Goal: Task Accomplishment & Management: Manage account settings

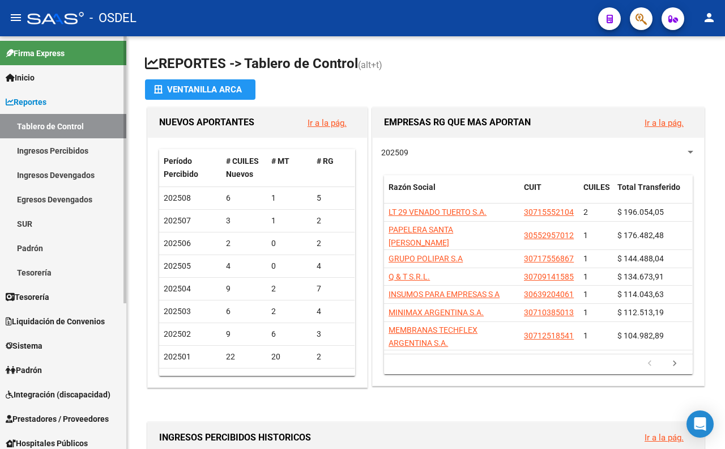
click at [66, 148] on link "Ingresos Percibidos" at bounding box center [63, 150] width 126 height 24
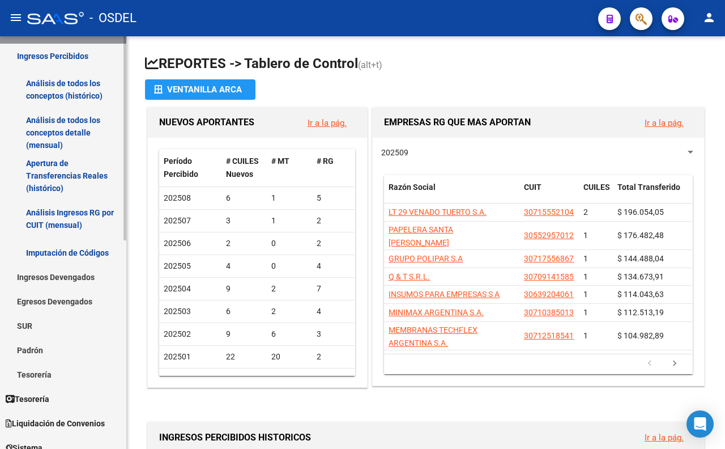
scroll to position [126, 0]
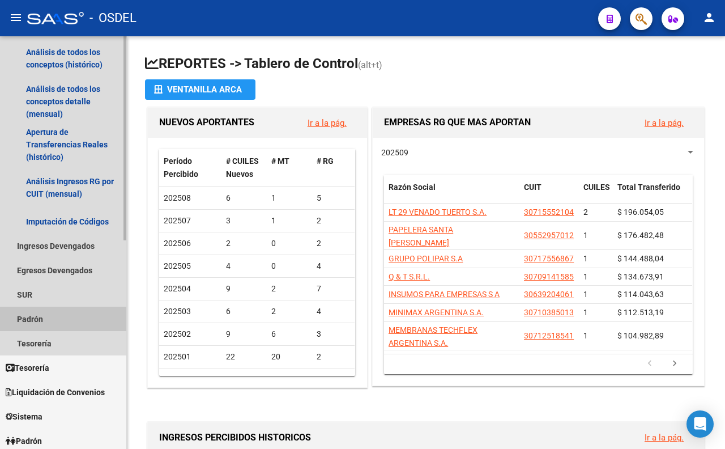
click at [39, 314] on link "Padrón" at bounding box center [63, 318] width 126 height 24
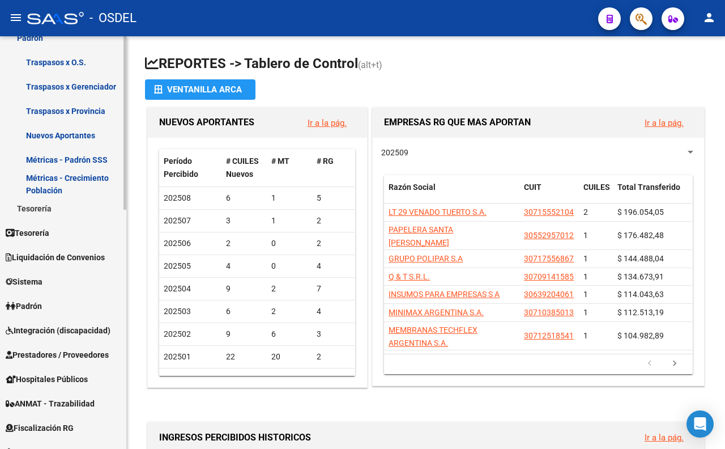
scroll to position [440, 0]
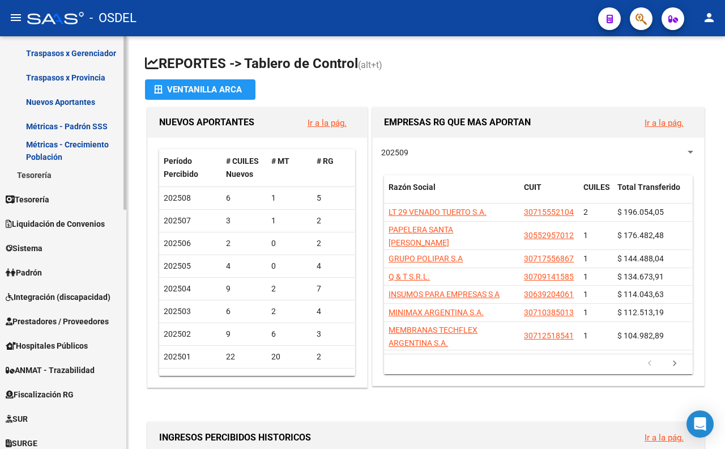
click at [56, 275] on link "Padrón" at bounding box center [63, 272] width 126 height 24
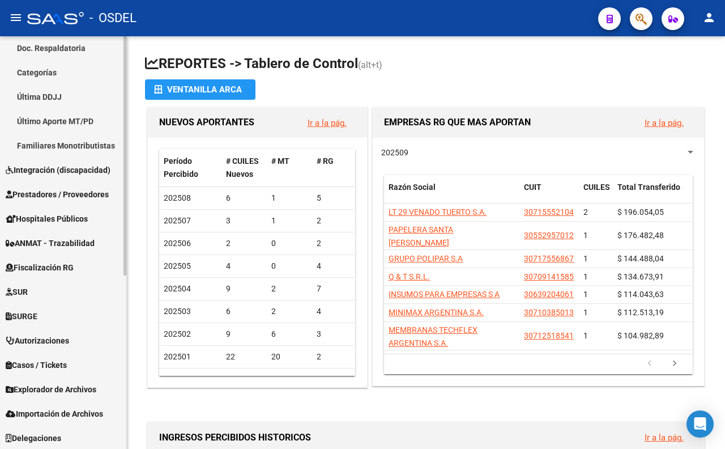
scroll to position [298, 0]
click at [92, 389] on span "Explorador de Archivos" at bounding box center [51, 388] width 91 height 12
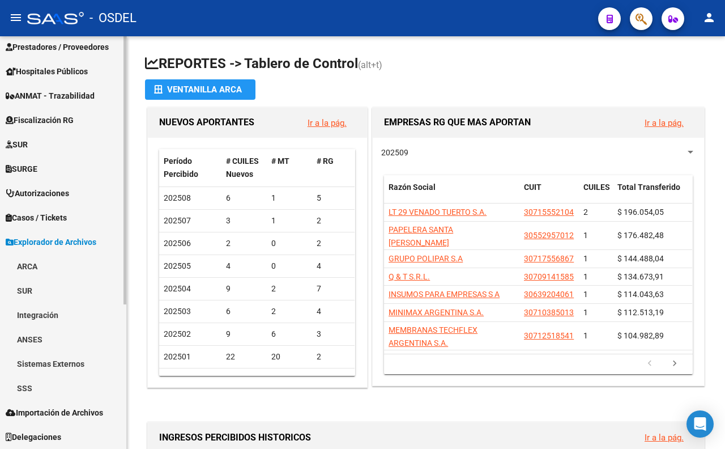
scroll to position [200, 0]
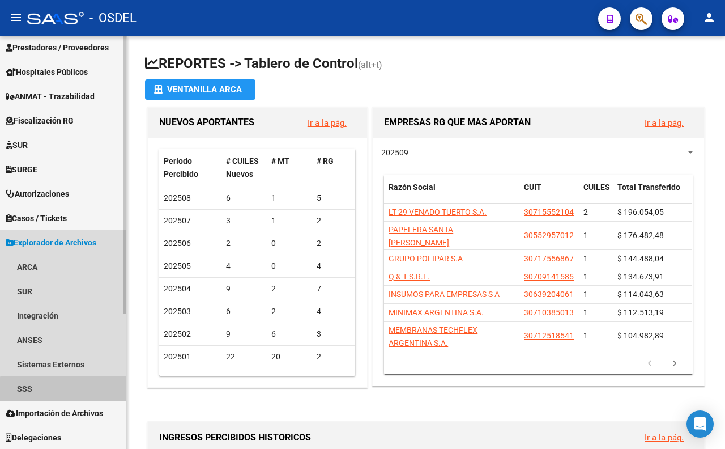
click at [68, 392] on link "SSS" at bounding box center [63, 388] width 126 height 24
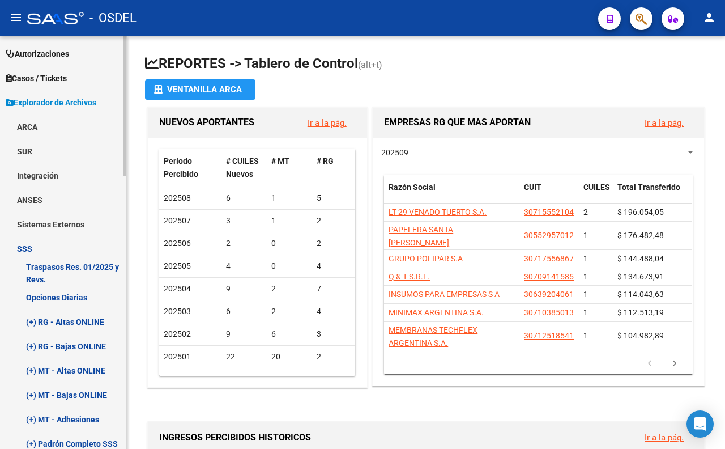
scroll to position [452, 0]
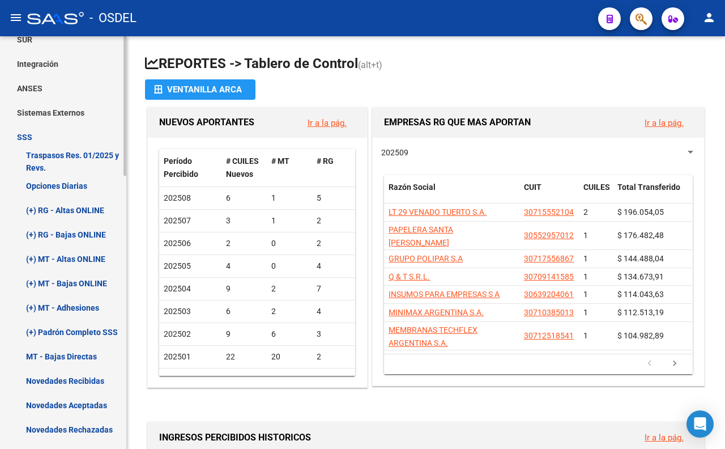
click at [75, 211] on link "(+) RG - Altas ONLINE" at bounding box center [63, 210] width 126 height 24
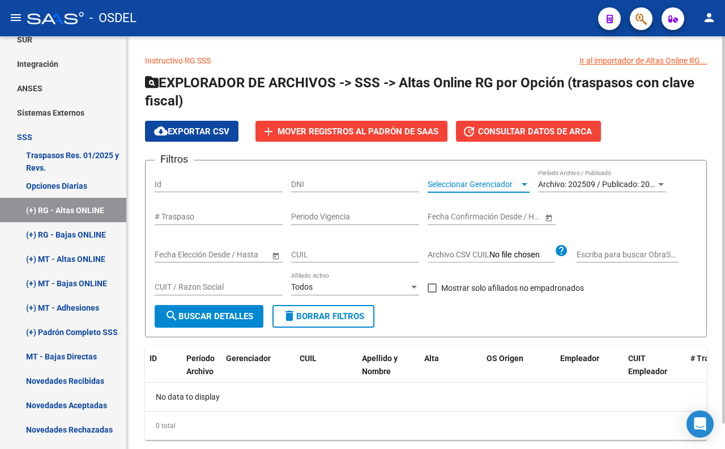
click at [489, 188] on span "Seleccionar Gerenciador" at bounding box center [474, 185] width 92 height 10
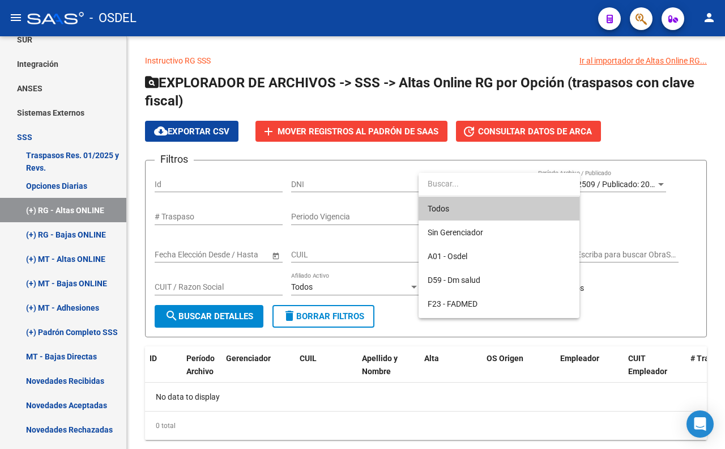
click at [486, 207] on span "Todos" at bounding box center [499, 209] width 143 height 24
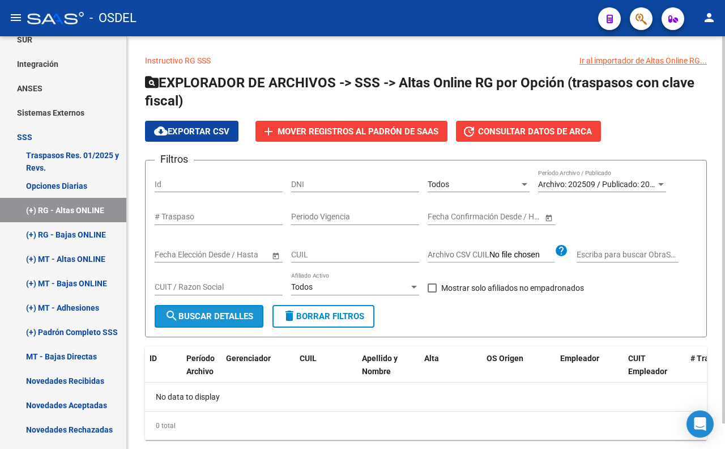
click at [249, 321] on button "search Buscar Detalles" at bounding box center [209, 316] width 109 height 23
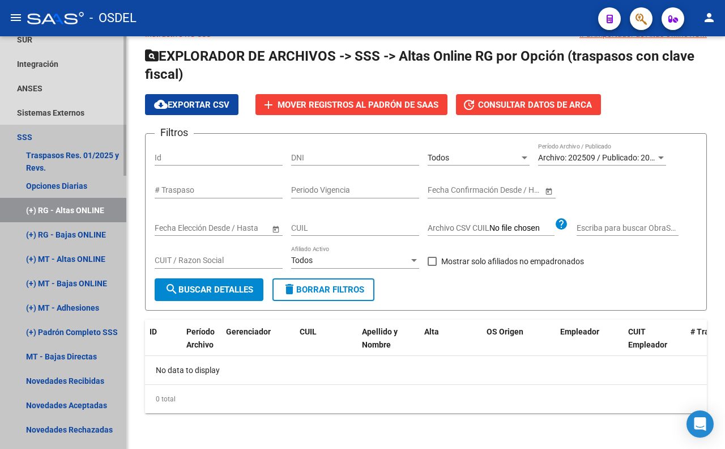
click at [99, 206] on link "(+) RG - Altas ONLINE" at bounding box center [63, 210] width 126 height 24
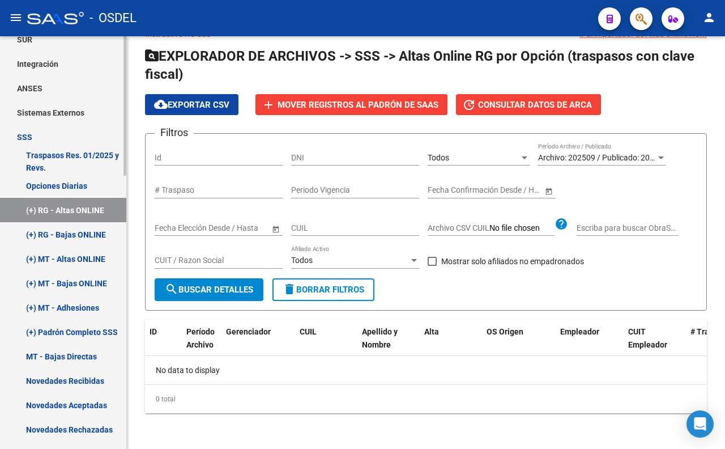
click at [99, 229] on link "(+) RG - Bajas ONLINE" at bounding box center [63, 234] width 126 height 24
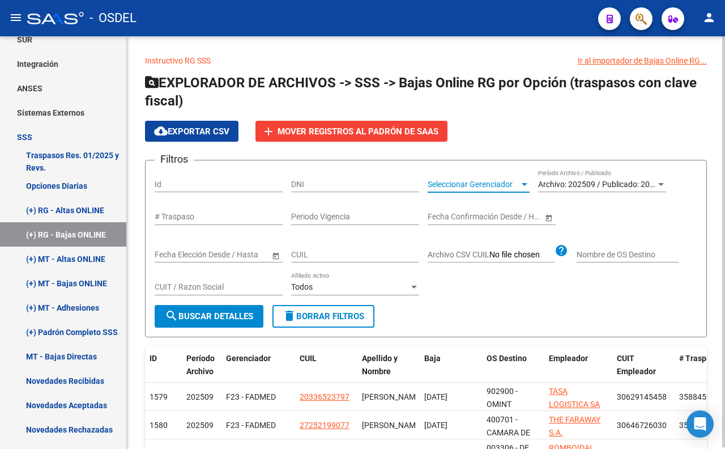
click at [478, 187] on span "Seleccionar Gerenciador" at bounding box center [474, 185] width 92 height 10
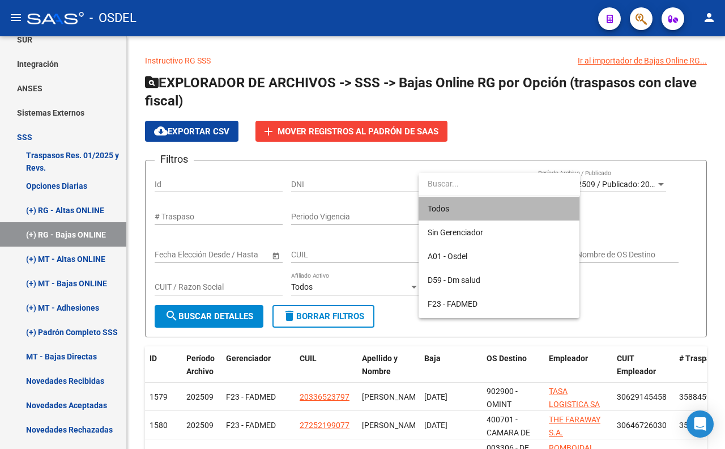
click at [473, 201] on span "Todos" at bounding box center [499, 209] width 143 height 24
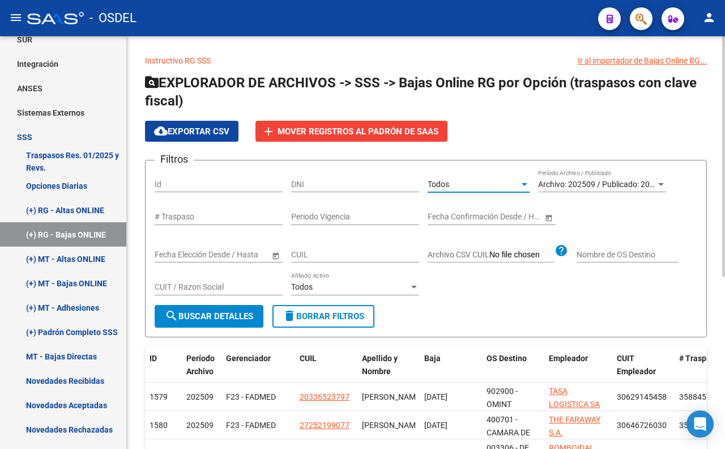
click at [253, 312] on span "search Buscar Detalles" at bounding box center [209, 316] width 88 height 10
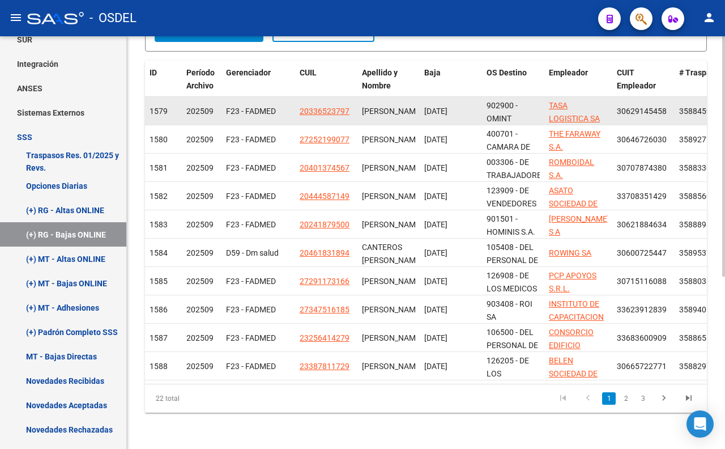
scroll to position [295, 0]
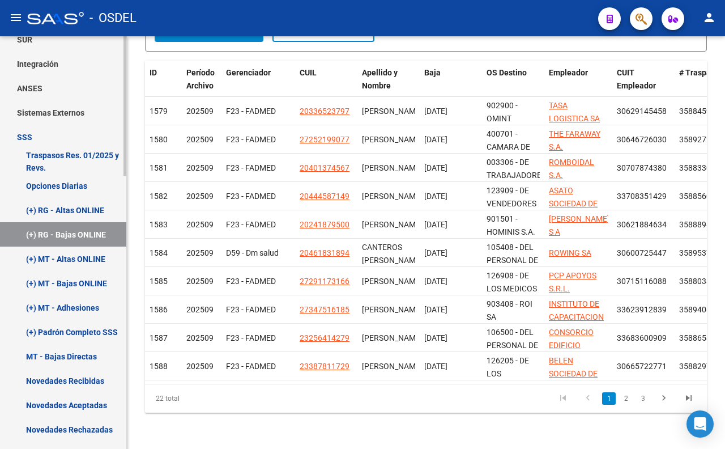
click at [50, 258] on link "(+) MT - Altas ONLINE" at bounding box center [63, 258] width 126 height 24
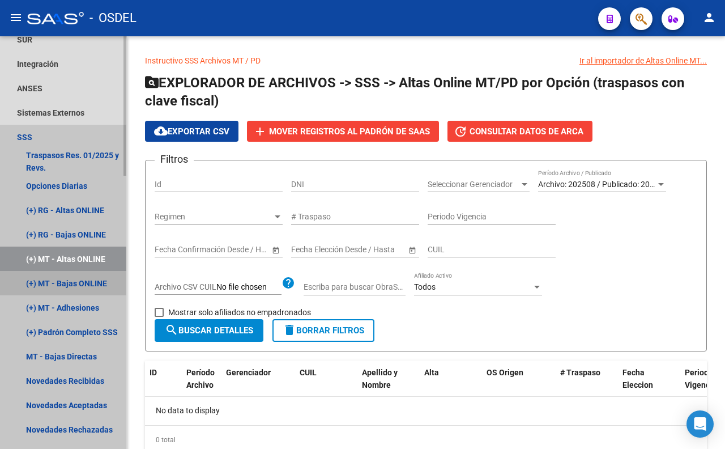
click at [93, 281] on link "(+) MT - Bajas ONLINE" at bounding box center [63, 283] width 126 height 24
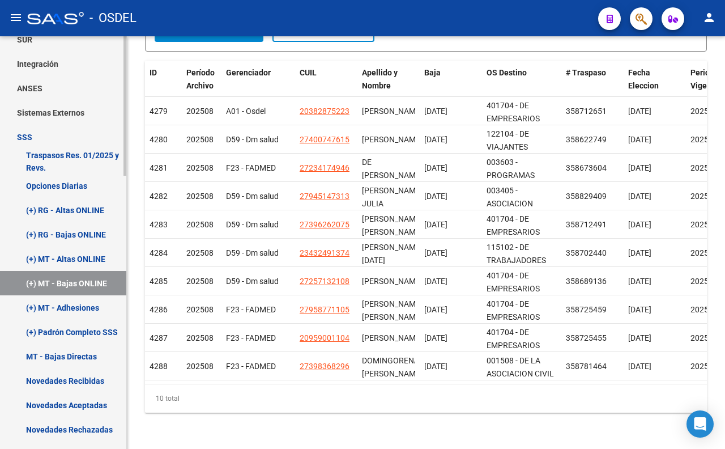
click at [59, 310] on link "(+) MT - Adhesiones" at bounding box center [63, 307] width 126 height 24
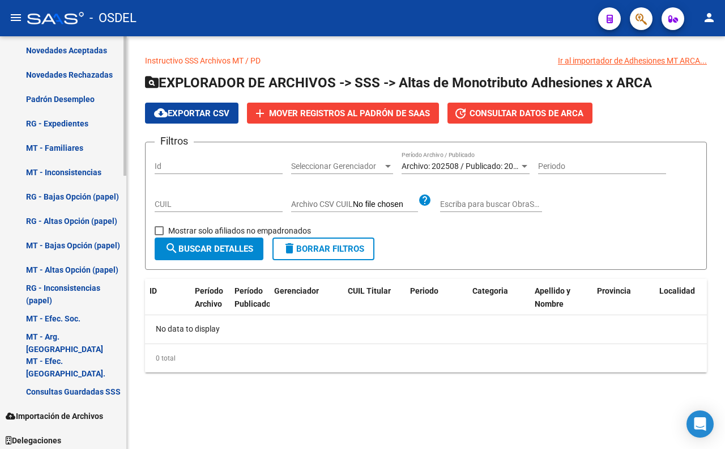
scroll to position [809, 0]
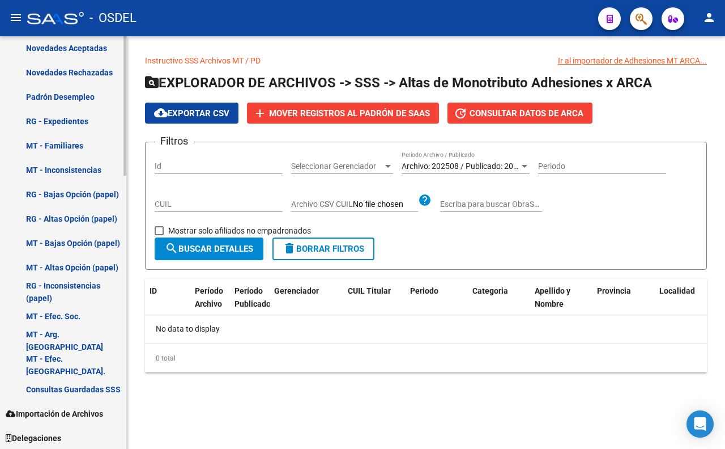
click at [86, 410] on span "Importación de Archivos" at bounding box center [54, 413] width 97 height 12
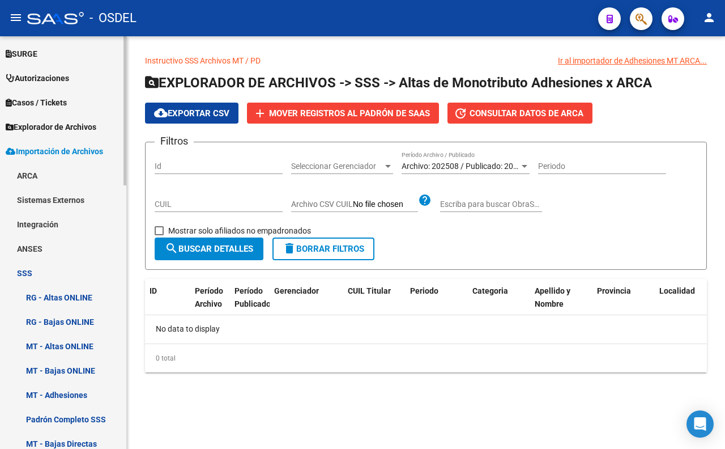
scroll to position [290, 0]
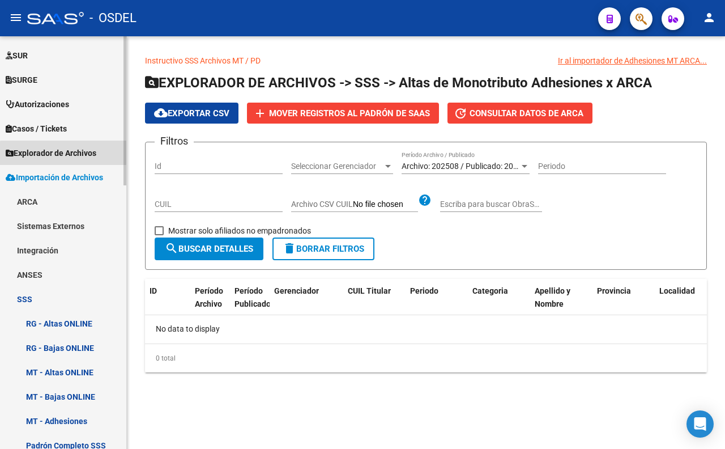
click at [75, 157] on span "Explorador de Archivos" at bounding box center [51, 153] width 91 height 12
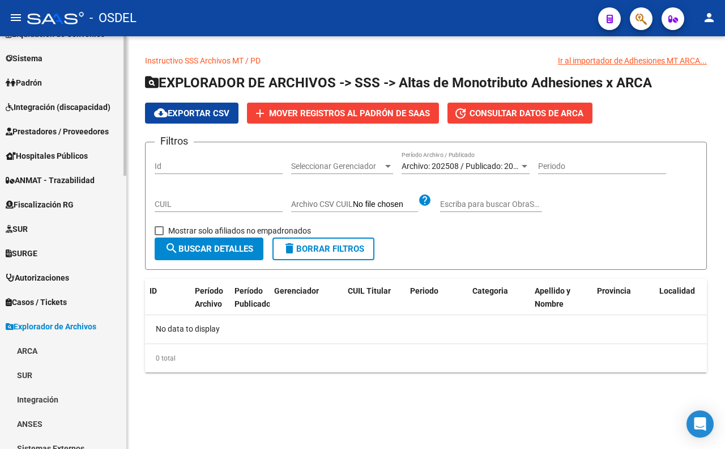
scroll to position [54, 0]
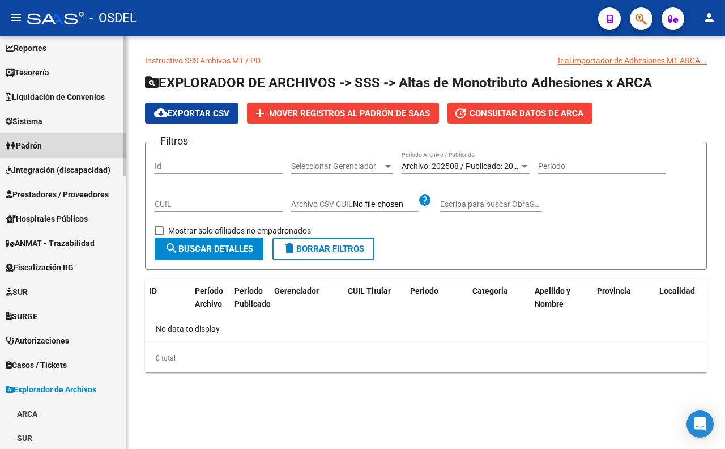
click at [52, 146] on link "Padrón" at bounding box center [63, 145] width 126 height 24
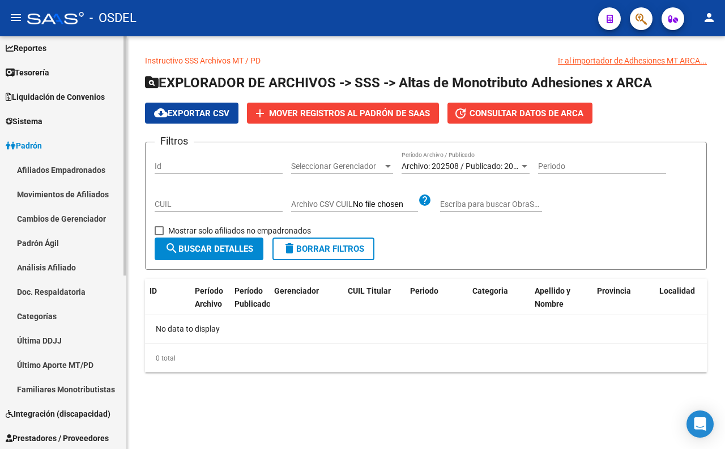
click at [85, 174] on link "Afiliados Empadronados" at bounding box center [63, 169] width 126 height 24
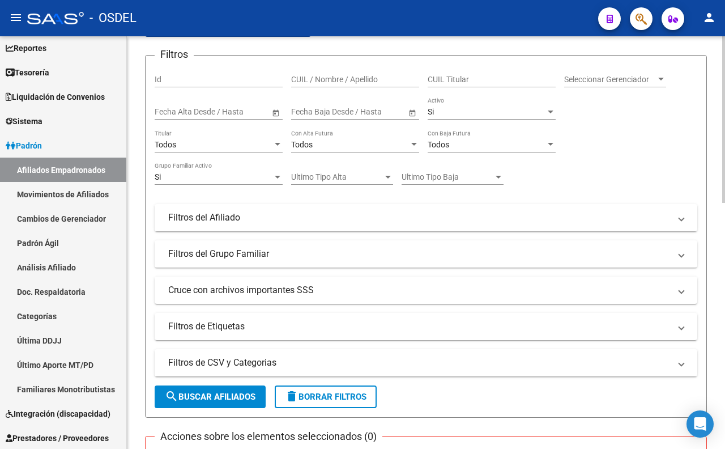
scroll to position [126, 0]
click at [227, 148] on div "Todos" at bounding box center [214, 144] width 118 height 10
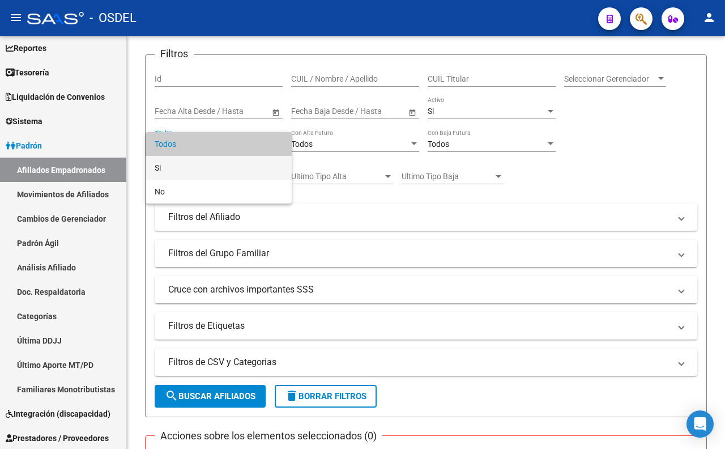
click at [225, 172] on span "Si" at bounding box center [219, 168] width 128 height 24
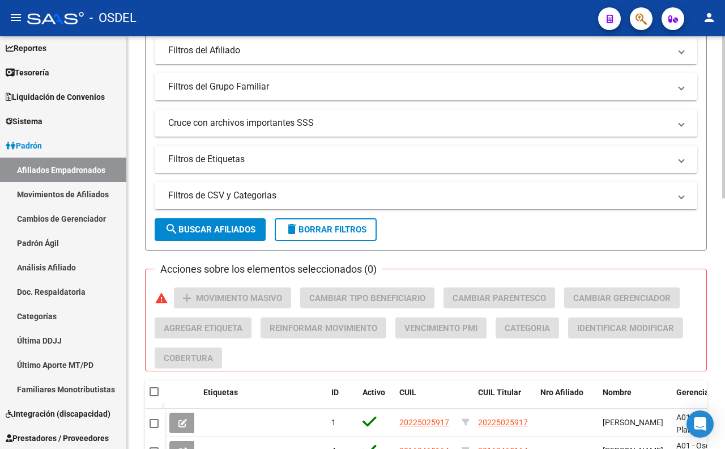
scroll to position [314, 0]
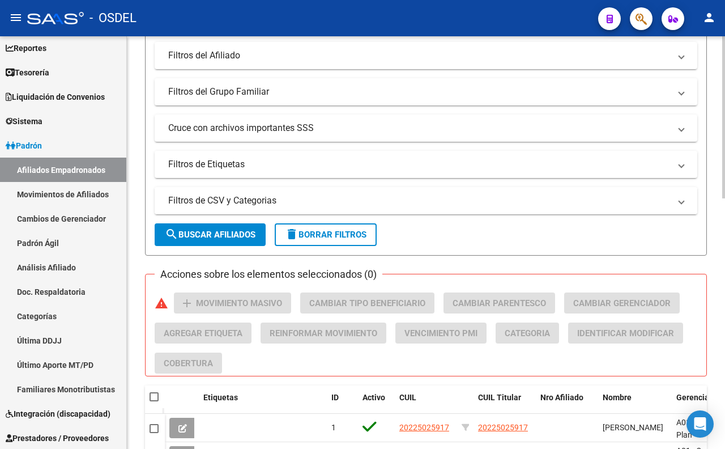
click at [258, 199] on mat-panel-title "Filtros de CSV y Categorias" at bounding box center [419, 200] width 502 height 12
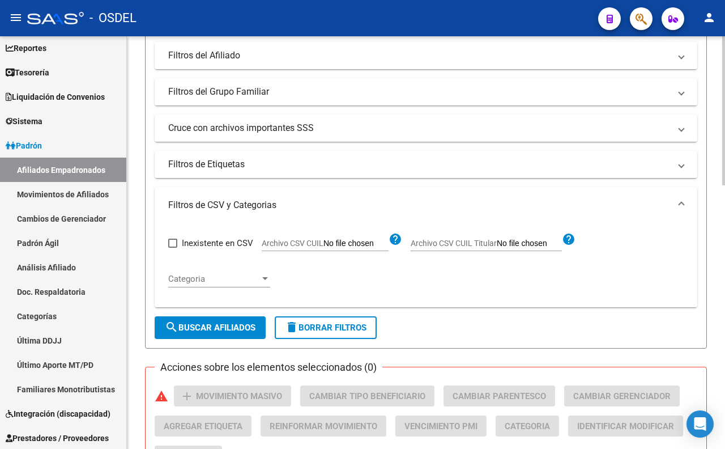
click at [340, 242] on input "Archivo CSV CUIL" at bounding box center [355, 243] width 65 height 10
type input "C:\fakepath\Bajas F23 0925.xlsx"
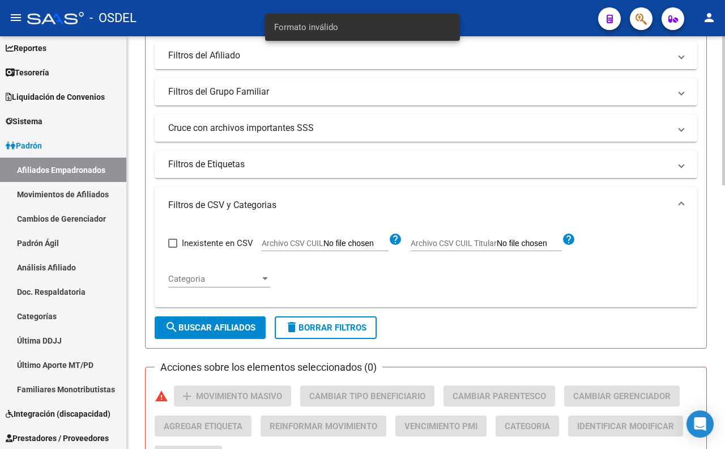
click at [360, 246] on input "Archivo CSV CUIL" at bounding box center [355, 243] width 65 height 10
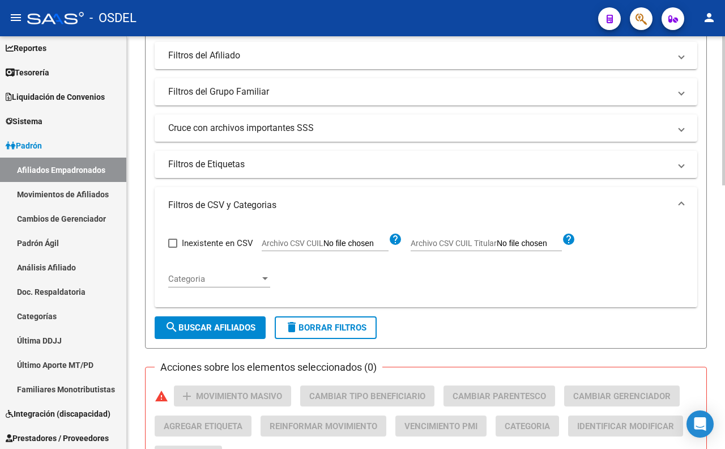
click at [354, 242] on input "Archivo CSV CUIL" at bounding box center [355, 243] width 65 height 10
click at [374, 247] on input "Archivo CSV CUIL" at bounding box center [355, 243] width 65 height 10
type input "C:\fakepath\Copia de NOVEDADESSSS.csv"
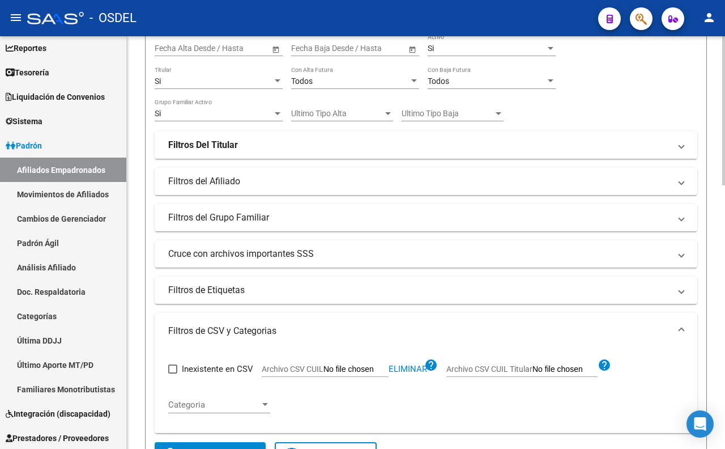
scroll to position [440, 0]
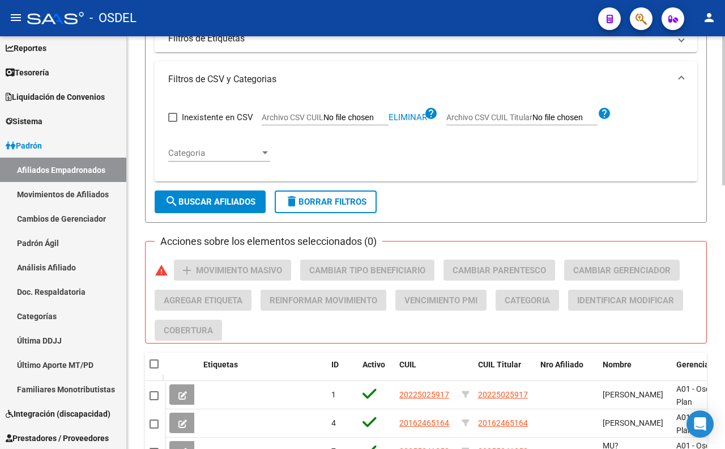
click at [232, 204] on span "search Buscar Afiliados" at bounding box center [210, 202] width 91 height 10
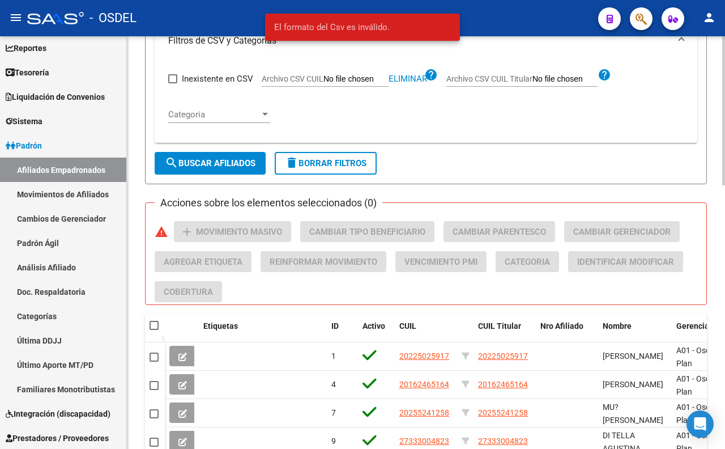
scroll to position [290, 0]
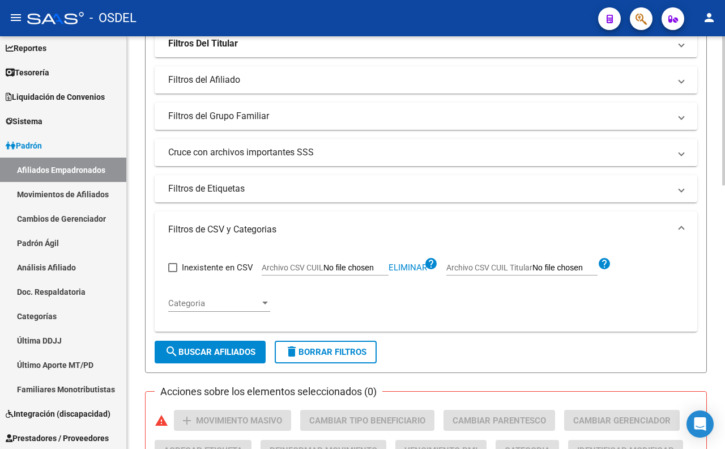
click at [399, 270] on span "Eliminar" at bounding box center [408, 267] width 39 height 10
click at [365, 268] on input "Archivo CSV CUIL" at bounding box center [355, 268] width 65 height 10
type input "C:\fakepath\Copia de NOVEDADESSSS.csv"
click at [208, 352] on span "search Buscar Afiliados" at bounding box center [210, 352] width 91 height 10
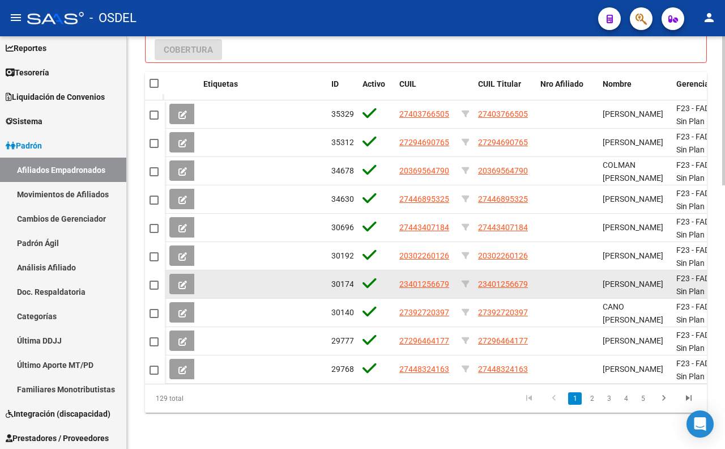
scroll to position [479, 0]
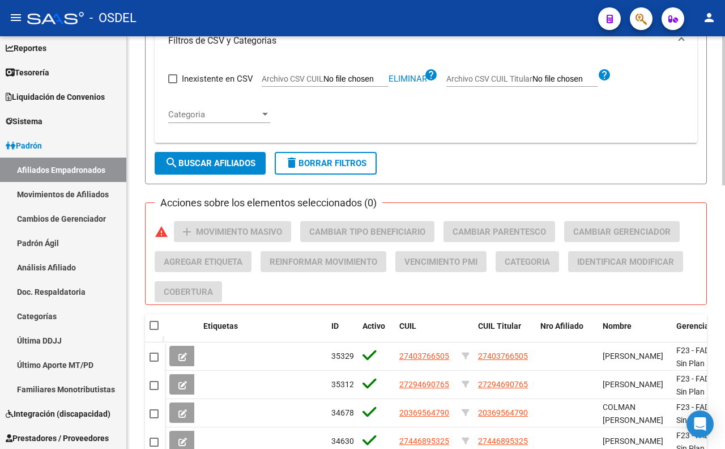
click at [153, 325] on span at bounding box center [154, 325] width 9 height 9
click at [153, 330] on input "checkbox" at bounding box center [153, 330] width 1 height 1
checkbox input "true"
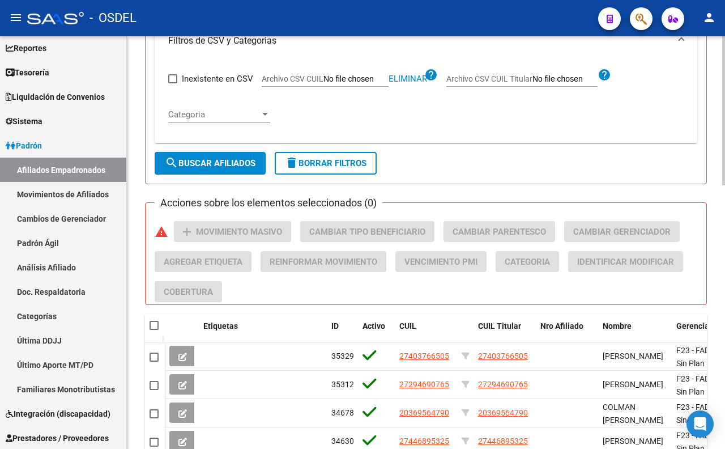
checkbox input "true"
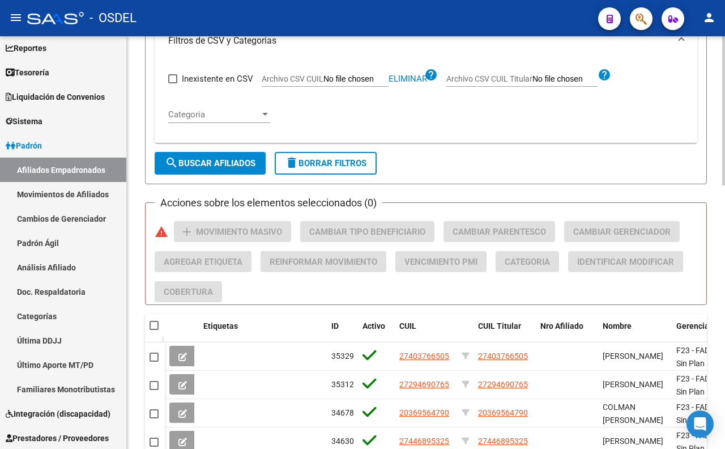
checkbox input "true"
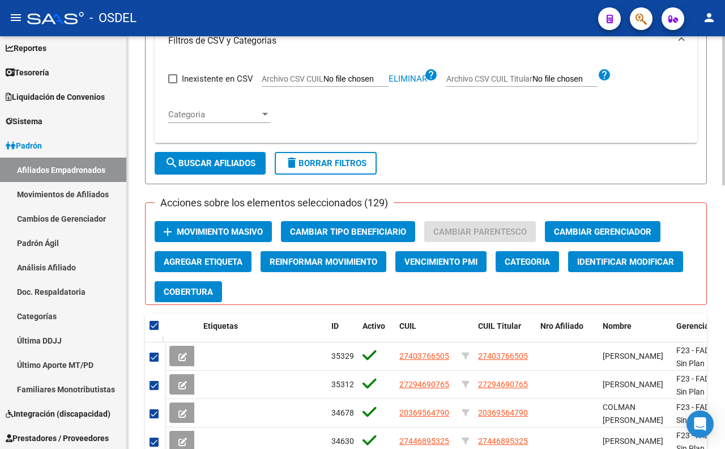
click at [250, 234] on span "Movimiento Masivo" at bounding box center [220, 232] width 86 height 10
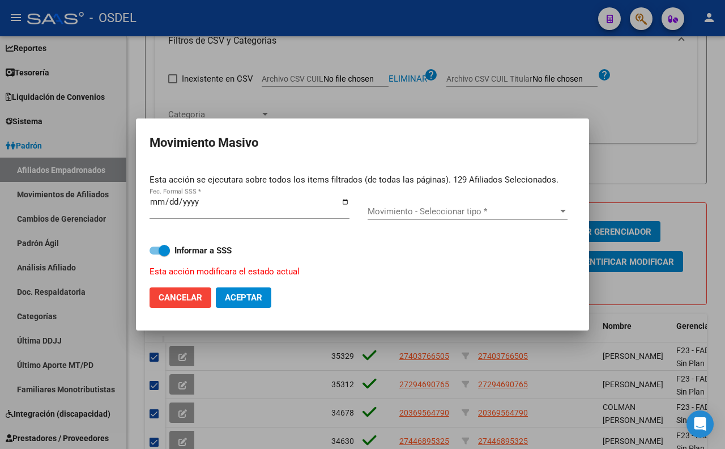
click at [156, 206] on input "[DATE]" at bounding box center [250, 206] width 200 height 18
type input "[DATE]"
click at [479, 216] on div "Movimiento - Seleccionar tipo * Movimiento - Seleccionar tipo *" at bounding box center [468, 211] width 200 height 17
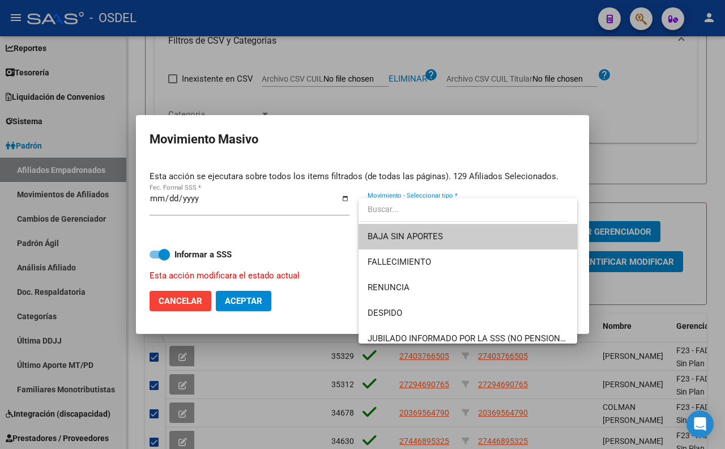
click at [470, 234] on span "BAJA SIN APORTES" at bounding box center [468, 236] width 200 height 25
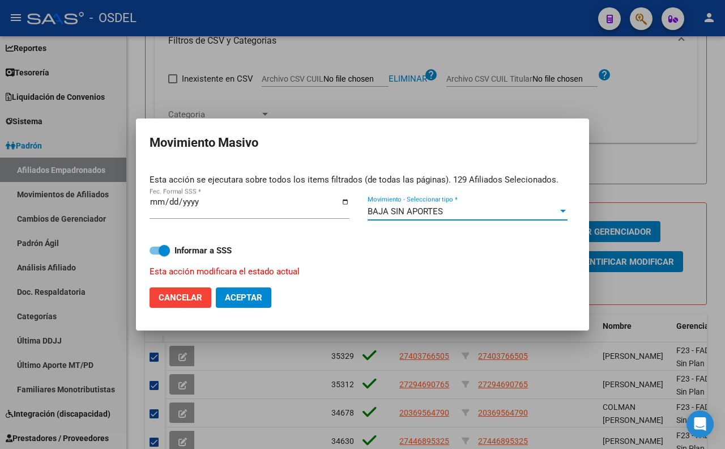
click at [155, 252] on span at bounding box center [160, 250] width 20 height 8
click at [155, 254] on input "Informar a SSS" at bounding box center [155, 254] width 1 height 1
checkbox input "false"
click at [248, 298] on span "Aceptar" at bounding box center [243, 297] width 37 height 10
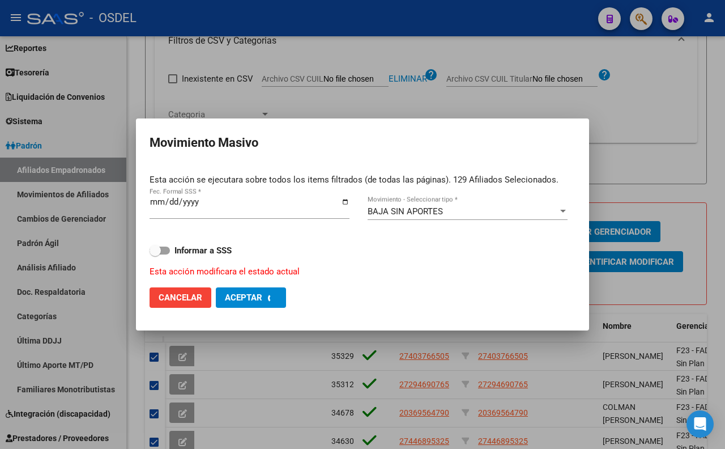
checkbox input "false"
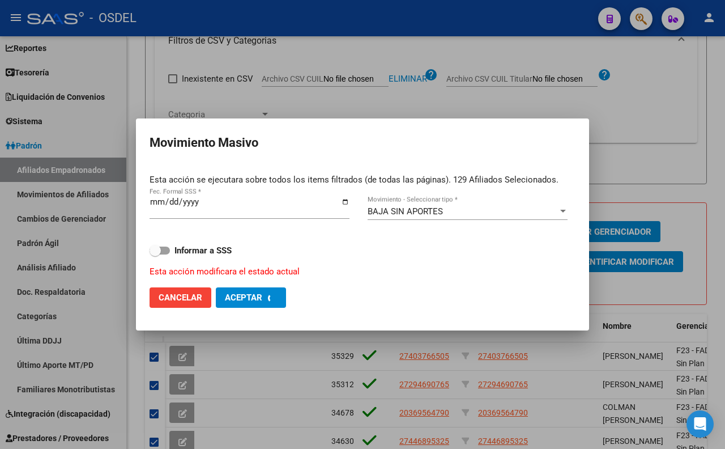
checkbox input "false"
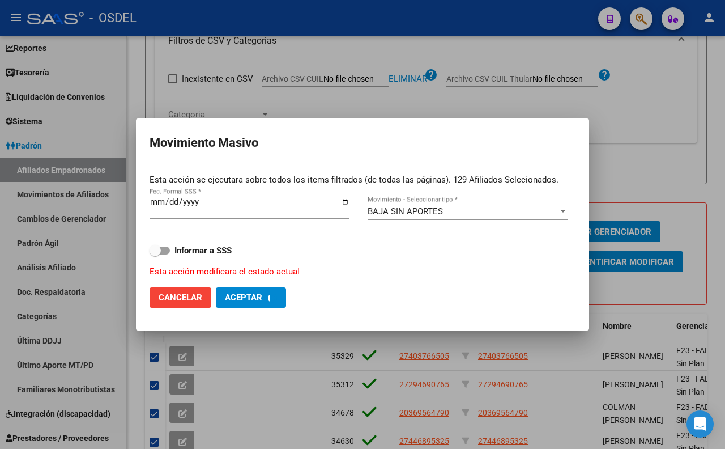
checkbox input "false"
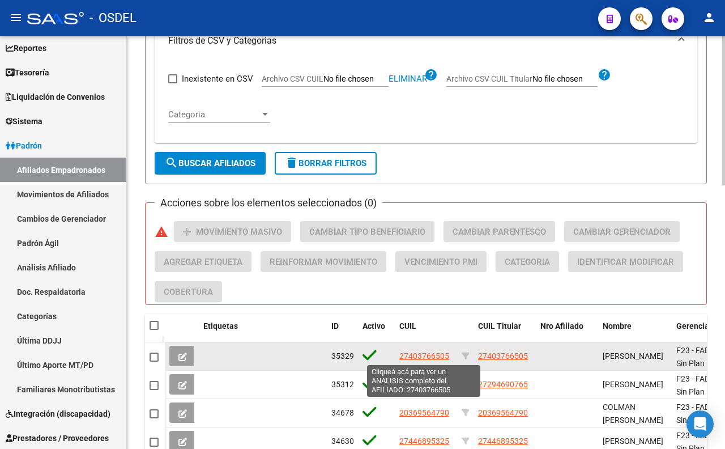
click at [430, 354] on span "27403766505" at bounding box center [424, 355] width 50 height 9
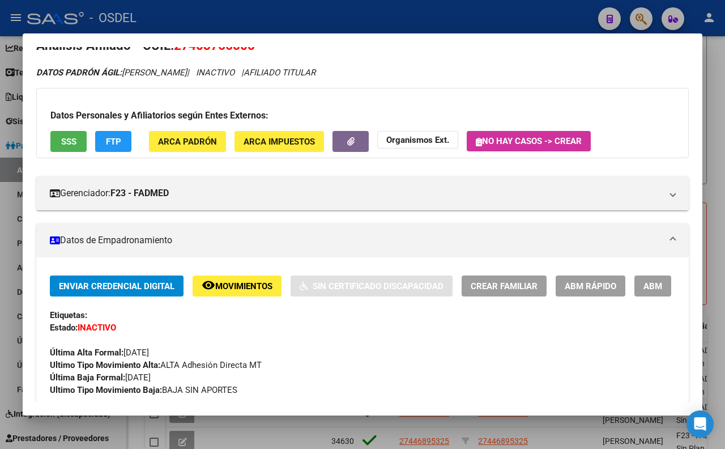
scroll to position [0, 0]
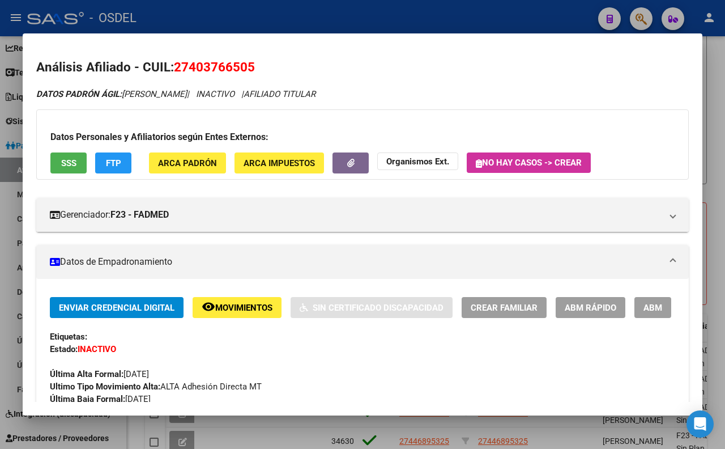
click at [78, 172] on button "SSS" at bounding box center [68, 162] width 36 height 21
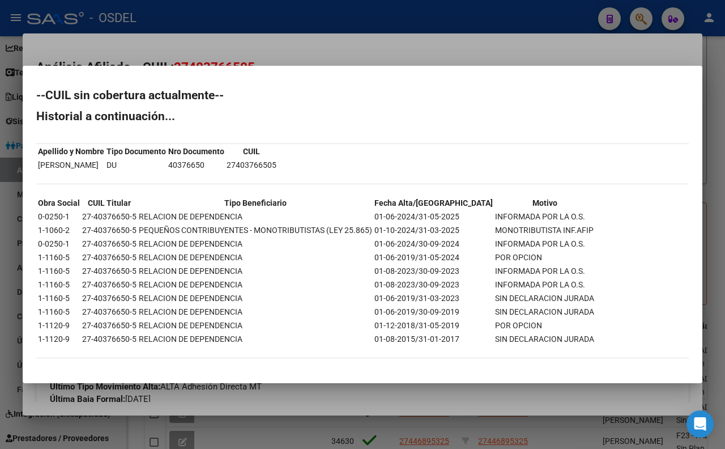
click at [330, 48] on div at bounding box center [362, 224] width 725 height 449
